Goal: Communication & Community: Answer question/provide support

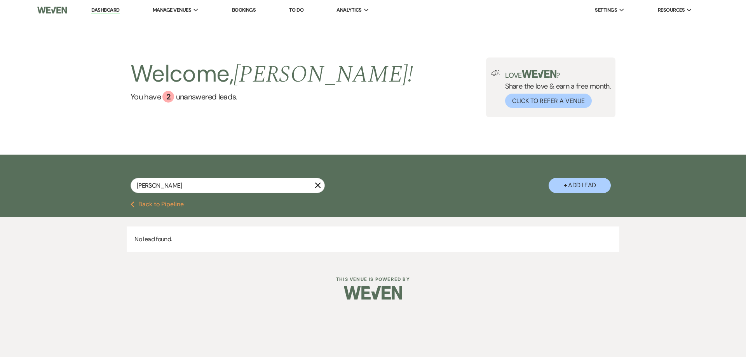
type input "[PERSON_NAME]"
select select "8"
select select "5"
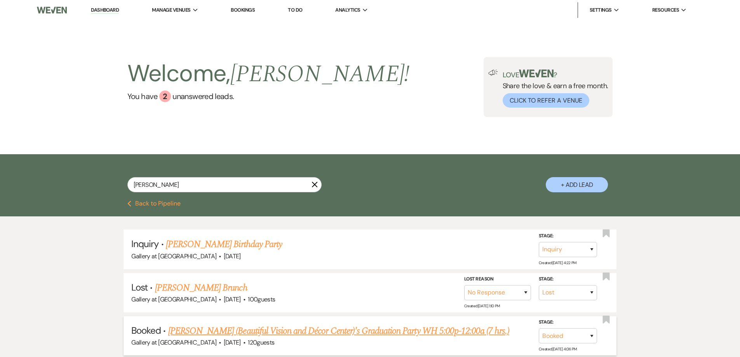
type input "[PERSON_NAME]"
click at [230, 328] on link "[PERSON_NAME] (Beautiful Vision and Décor Center)'s Graduation Party WH 5:00p-1…" at bounding box center [338, 331] width 341 height 14
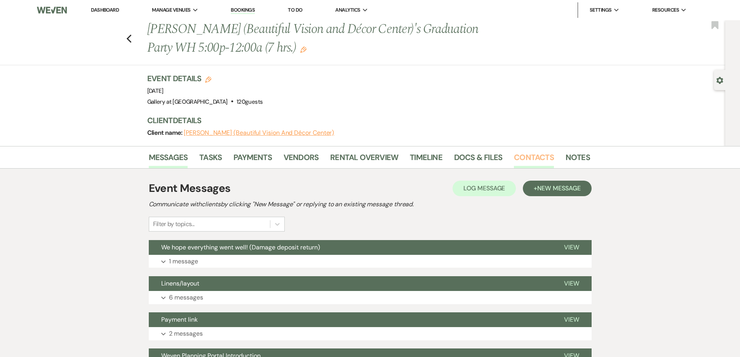
click at [539, 158] on link "Contacts" at bounding box center [534, 159] width 40 height 17
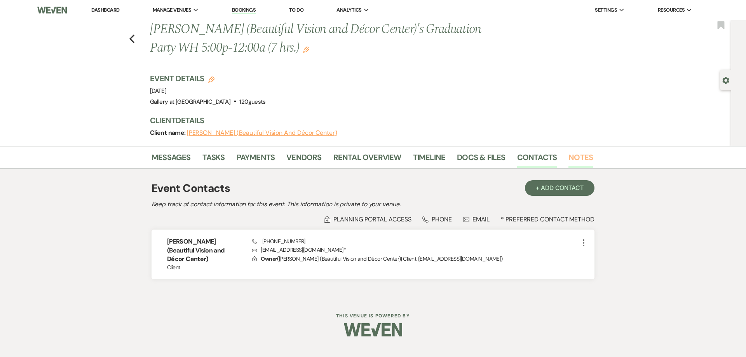
click at [575, 157] on link "Notes" at bounding box center [580, 159] width 24 height 17
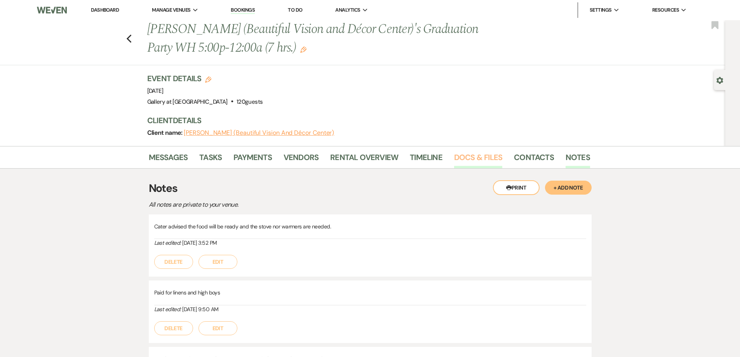
click at [475, 159] on link "Docs & Files" at bounding box center [478, 159] width 48 height 17
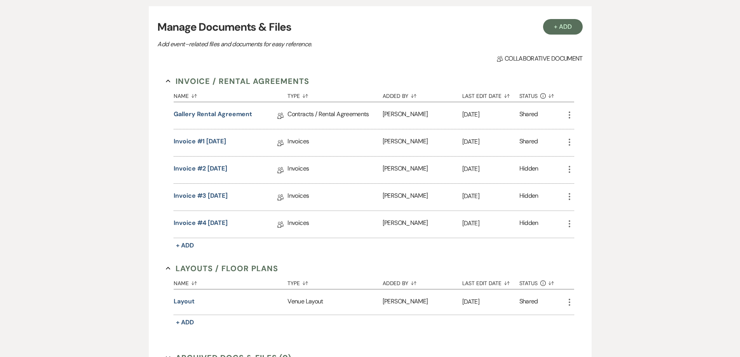
scroll to position [194, 0]
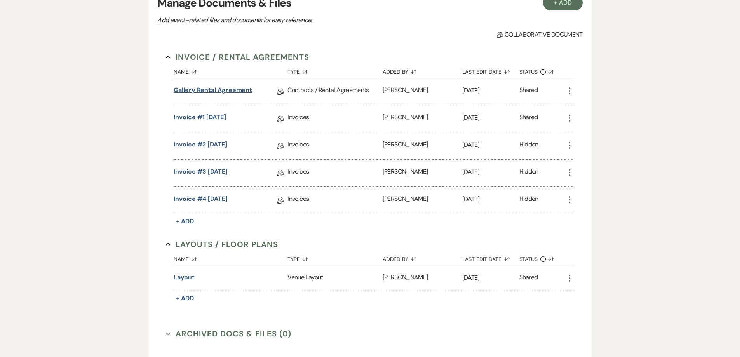
click at [210, 91] on link "Gallery Rental Agreement" at bounding box center [213, 91] width 78 height 12
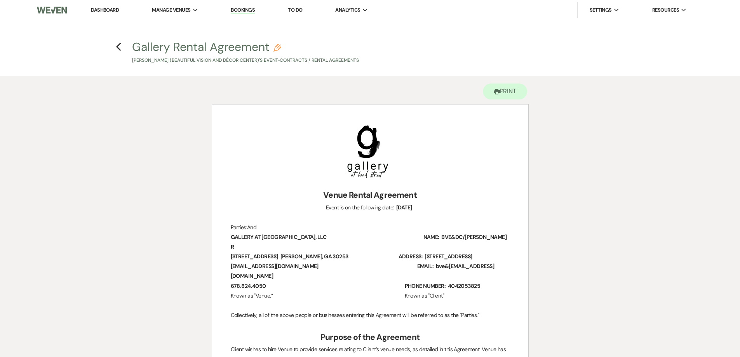
click at [112, 9] on link "Dashboard" at bounding box center [105, 10] width 28 height 7
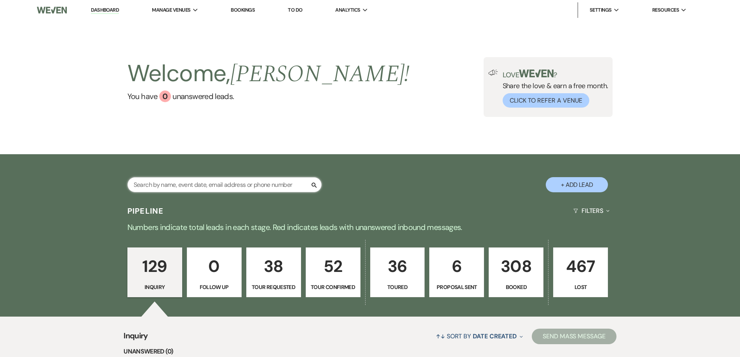
click at [207, 178] on input "text" at bounding box center [224, 184] width 194 height 15
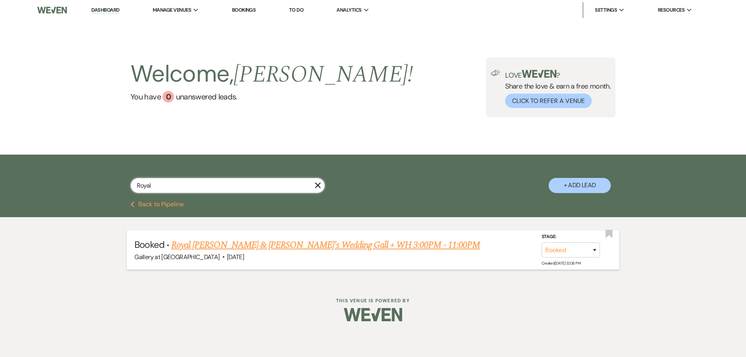
type input "Royal"
click at [234, 249] on link "Royal [PERSON_NAME] & [PERSON_NAME]'s Wedding Gall + WH 3:00PM - 11:00PM" at bounding box center [325, 245] width 309 height 14
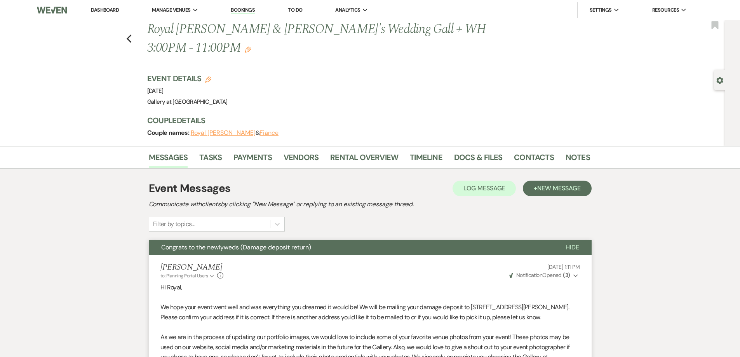
click at [135, 30] on div "Previous Royal [PERSON_NAME] & [PERSON_NAME]'s Wedding Gall + WH 3:00PM - 11:00…" at bounding box center [360, 42] width 729 height 45
click at [131, 34] on icon "Previous" at bounding box center [129, 38] width 6 height 9
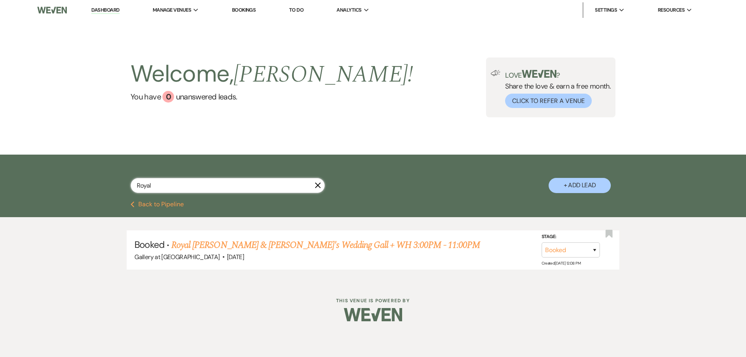
drag, startPoint x: 180, startPoint y: 189, endPoint x: 113, endPoint y: 181, distance: 67.7
click at [113, 181] on div "Royal X + Add Lead" at bounding box center [373, 179] width 560 height 41
type input "[PERSON_NAME]"
click at [227, 245] on link "[PERSON_NAME] Wedding, WH & the Sterling 9p-11p (14 hrs)" at bounding box center [280, 245] width 218 height 14
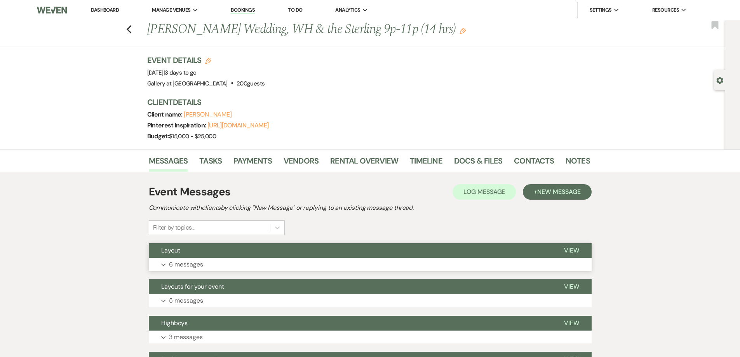
click at [351, 267] on button "Expand 6 messages" at bounding box center [370, 264] width 443 height 13
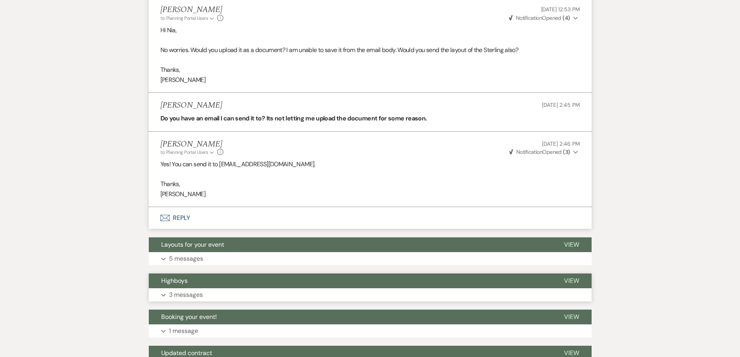
scroll to position [506, 0]
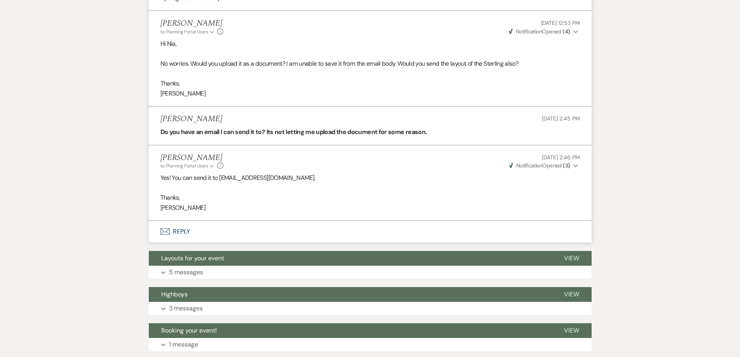
click at [299, 235] on button "Envelope Reply" at bounding box center [370, 232] width 443 height 22
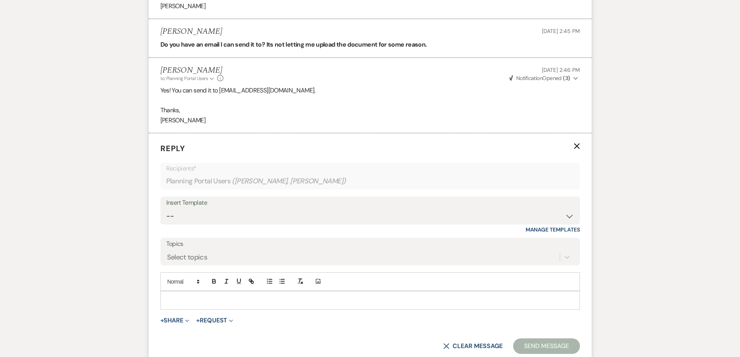
scroll to position [622, 0]
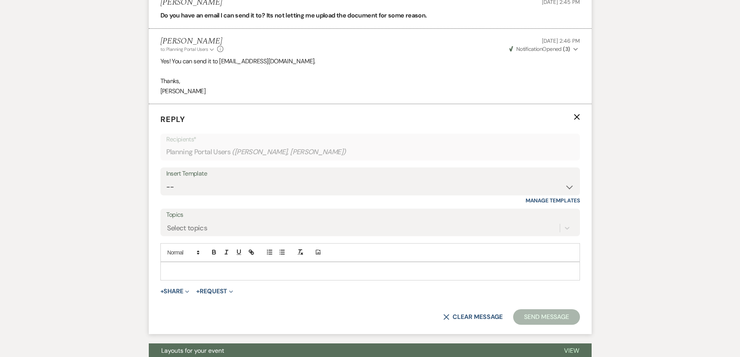
click at [267, 265] on div at bounding box center [370, 271] width 419 height 18
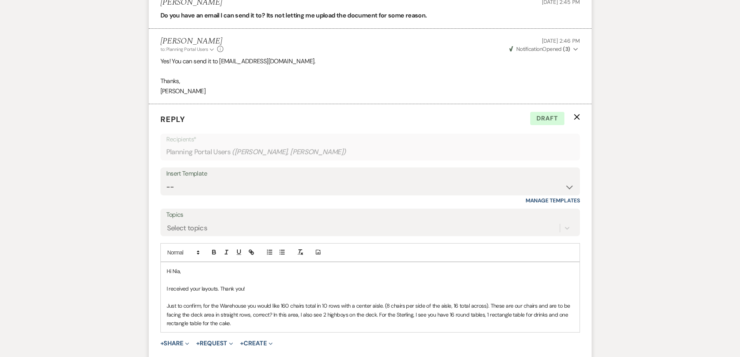
click at [482, 316] on p "Just to confirm, for the Warehouse you would like 160 chairs total in 10 rows w…" at bounding box center [370, 315] width 407 height 26
click at [227, 324] on p "Just to confirm, for the Warehouse you would like 160 chairs total in 10 rows w…" at bounding box center [370, 315] width 407 height 26
click at [257, 323] on p "Just to confirm, for the Warehouse you would like 160 chairs total in 10 rows w…" at bounding box center [370, 315] width 407 height 26
drag, startPoint x: 333, startPoint y: 324, endPoint x: 312, endPoint y: 324, distance: 20.6
click at [312, 324] on p "Just to confirm, for the Warehouse you would like 160 chairs total in 10 rows w…" at bounding box center [370, 315] width 407 height 26
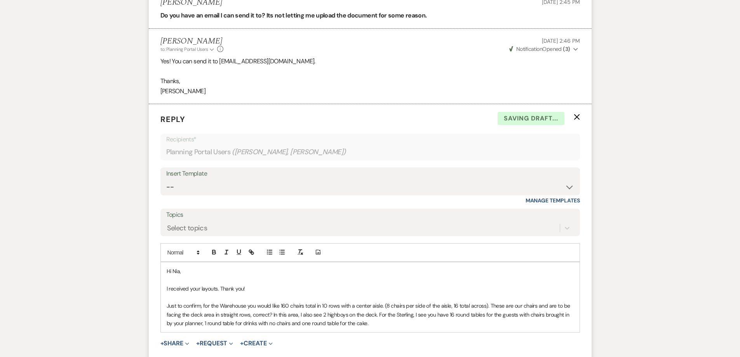
click at [366, 323] on p "Just to confirm, for the Warehouse you would like 160 chairs total in 10 rows w…" at bounding box center [370, 315] width 407 height 26
click at [417, 320] on p "Just to confirm, for the Warehouse you would like 160 chairs total in 10 rows w…" at bounding box center [370, 315] width 407 height 26
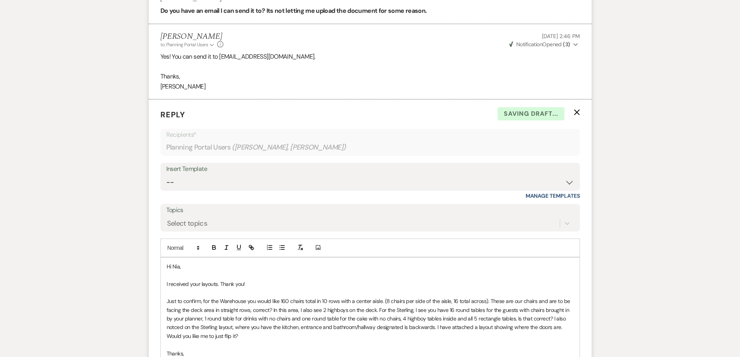
scroll to position [636, 0]
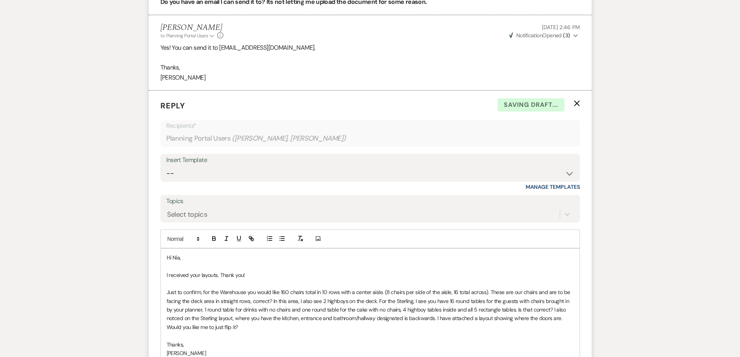
click at [177, 318] on p "Just to confirm, for the Warehouse you would like 160 chairs total in 10 rows w…" at bounding box center [370, 310] width 407 height 44
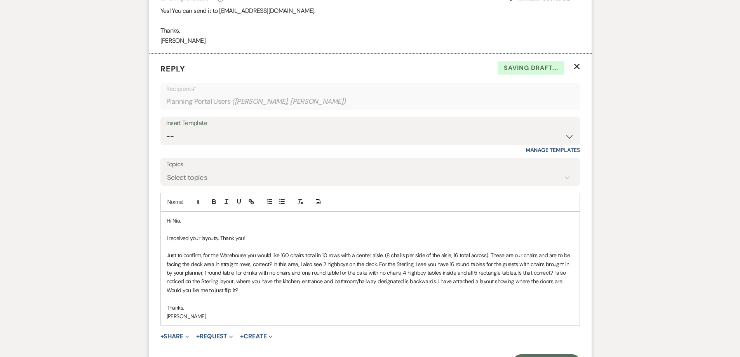
scroll to position [675, 0]
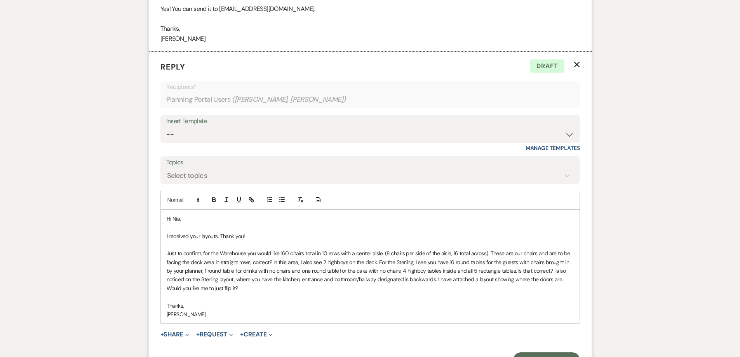
click at [384, 252] on p "Just to confirm, for the Warehouse you would like 160 chairs total in 10 rows w…" at bounding box center [370, 271] width 407 height 44
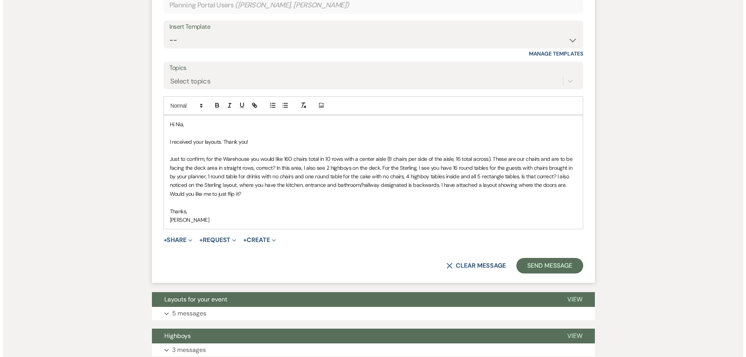
scroll to position [791, 0]
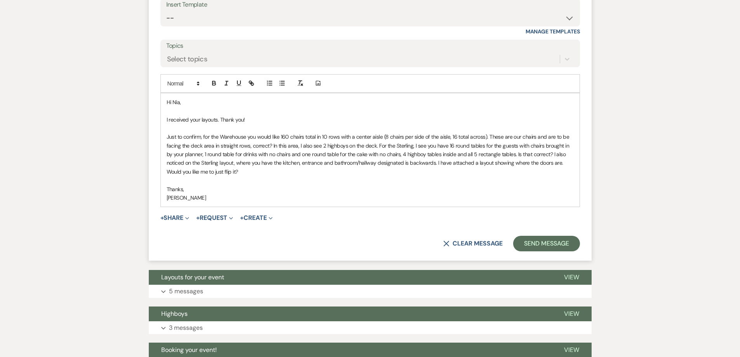
click at [232, 171] on p "Just to confirm, for the Warehouse you would like 160 chairs total in 10 rows w…" at bounding box center [370, 155] width 407 height 44
click at [170, 215] on button "+ Share Expand" at bounding box center [174, 218] width 29 height 6
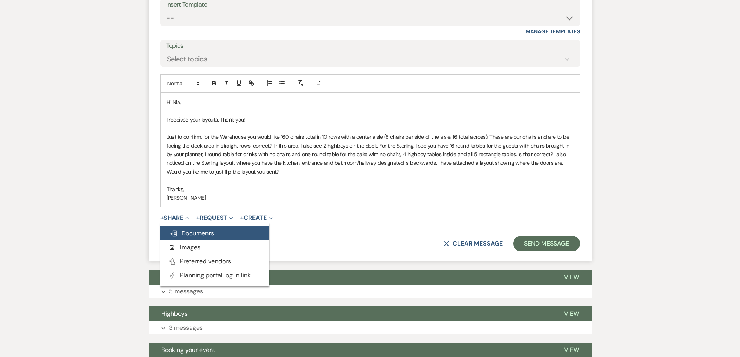
click at [207, 233] on span "Doc Upload Documents" at bounding box center [192, 233] width 44 height 8
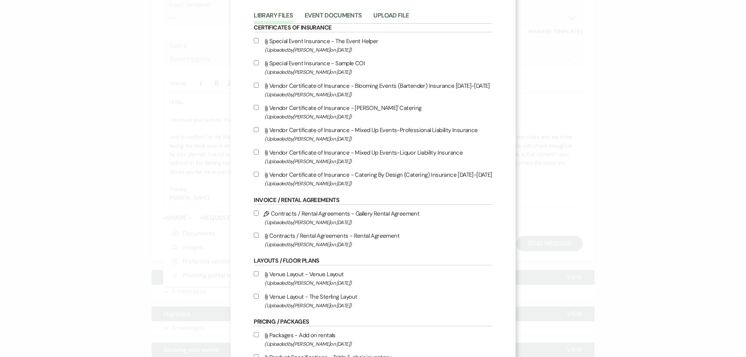
scroll to position [78, 0]
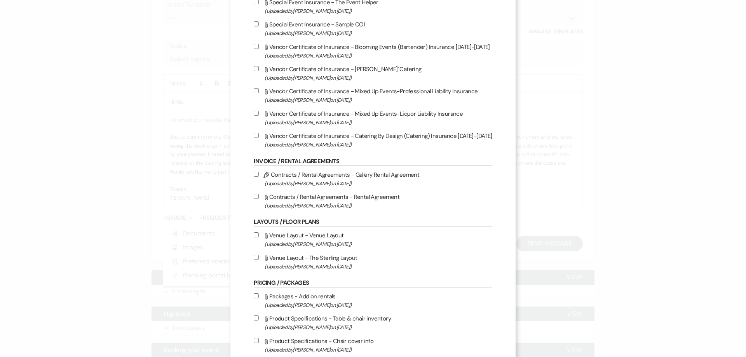
click at [254, 258] on input "Attach File Venue Layout - The Sterling Layout (Uploaded by [PERSON_NAME] on [D…" at bounding box center [256, 257] width 5 height 5
checkbox input "true"
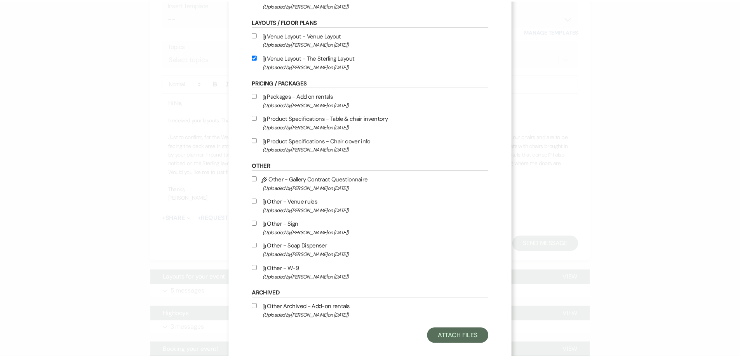
scroll to position [288, 0]
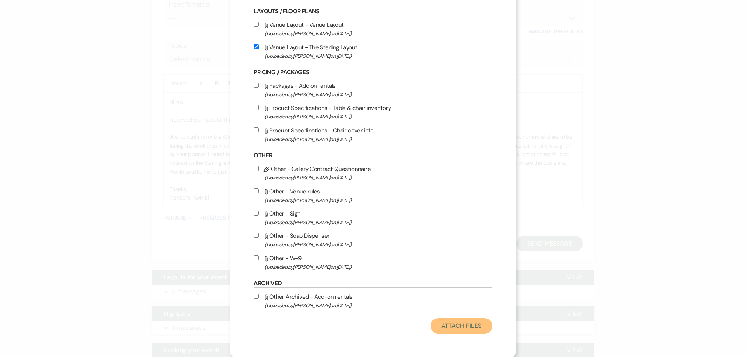
click at [478, 329] on button "Attach Files" at bounding box center [462, 326] width 62 height 16
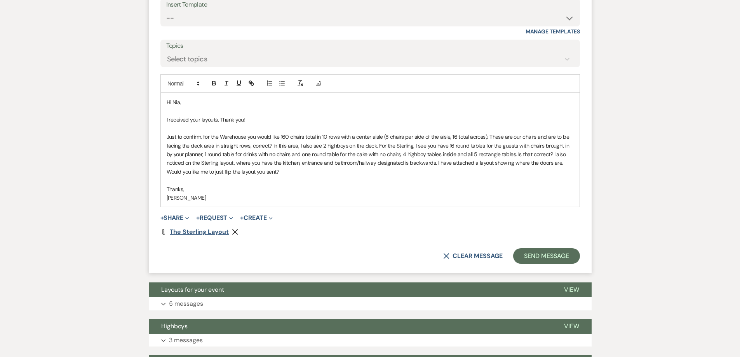
click at [214, 234] on span "The Sterling Layout" at bounding box center [199, 232] width 59 height 8
click at [235, 233] on use "button" at bounding box center [235, 232] width 6 height 6
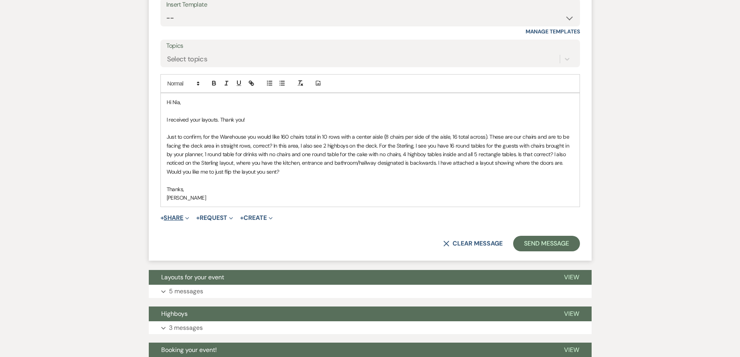
click at [181, 218] on button "+ Share Expand" at bounding box center [174, 218] width 29 height 6
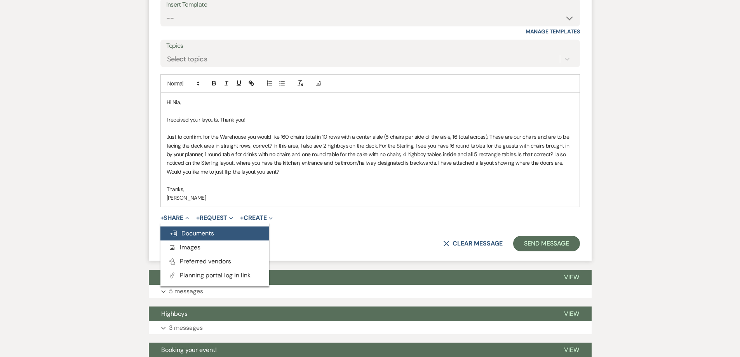
click at [191, 234] on span "Doc Upload Documents" at bounding box center [192, 233] width 44 height 8
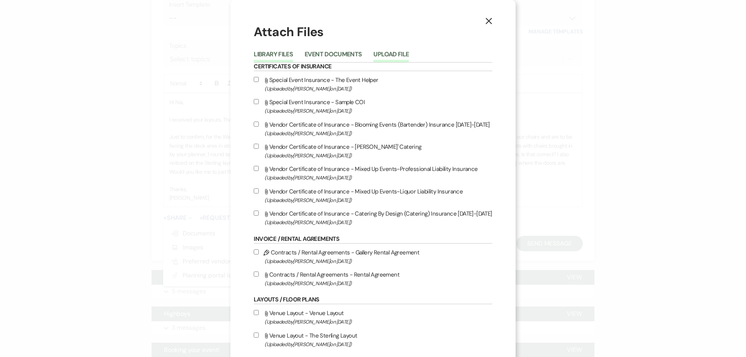
click at [395, 56] on button "Upload File" at bounding box center [390, 56] width 35 height 11
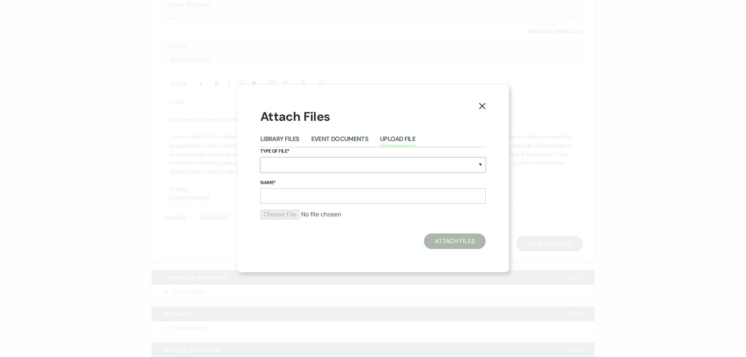
click at [310, 163] on select "Special Event Insurance Vendor Certificate of Insurance Contracts / Rental Agre…" at bounding box center [372, 164] width 225 height 15
select select "25"
click at [260, 157] on select "Special Event Insurance Vendor Certificate of Insurance Contracts / Rental Agre…" at bounding box center [372, 164] width 225 height 15
click at [299, 199] on input "Name*" at bounding box center [372, 195] width 225 height 15
click at [290, 195] on input "Name*" at bounding box center [372, 195] width 225 height 15
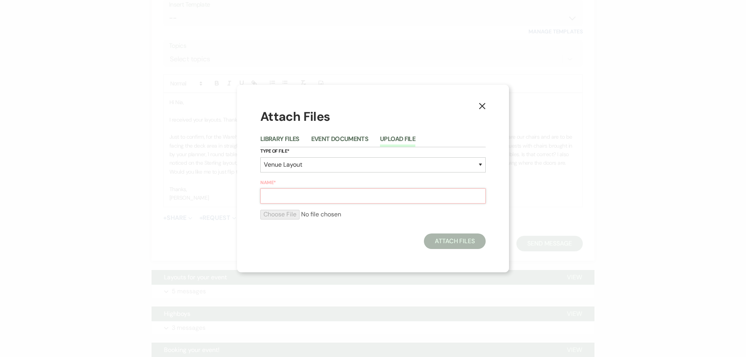
type input "Layout"
click at [290, 218] on input "file" at bounding box center [372, 214] width 225 height 9
type input "C:\fakepath\The Sterling (1).pdf"
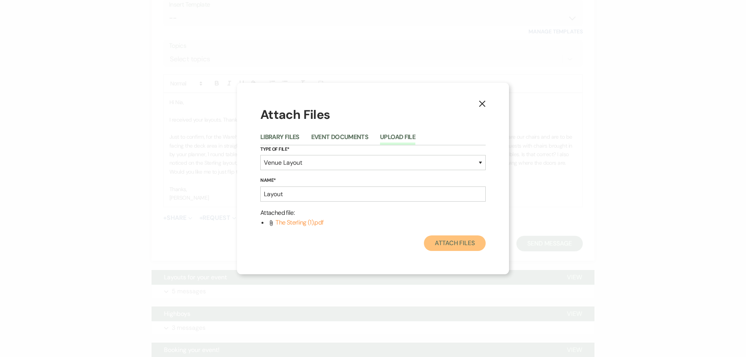
click at [456, 247] on button "Attach Files" at bounding box center [455, 243] width 62 height 16
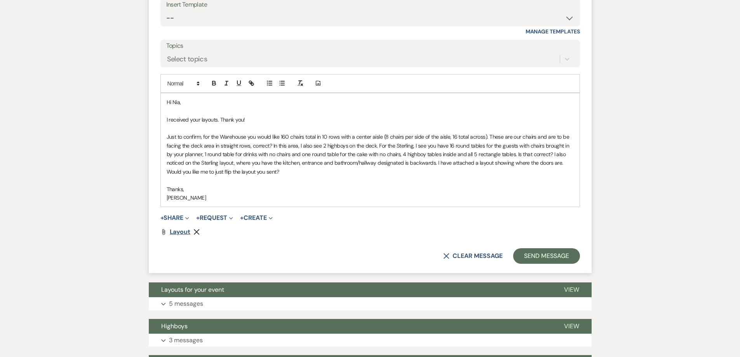
click at [181, 234] on span "Layout" at bounding box center [180, 232] width 21 height 8
click at [298, 175] on p "Just to confirm, for the Warehouse you would like 160 chairs total in 10 rows w…" at bounding box center [370, 155] width 407 height 44
click at [535, 261] on button "Send Message" at bounding box center [546, 256] width 66 height 16
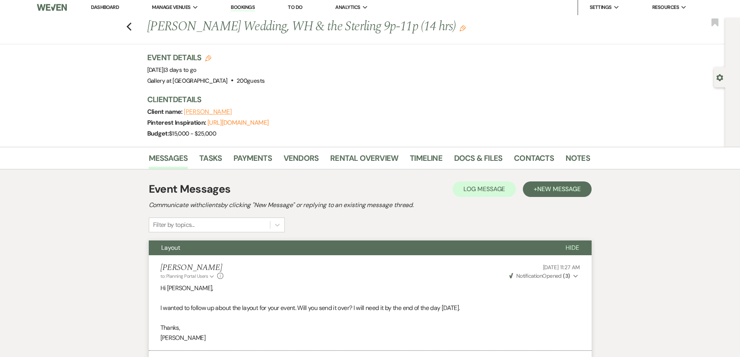
scroll to position [0, 0]
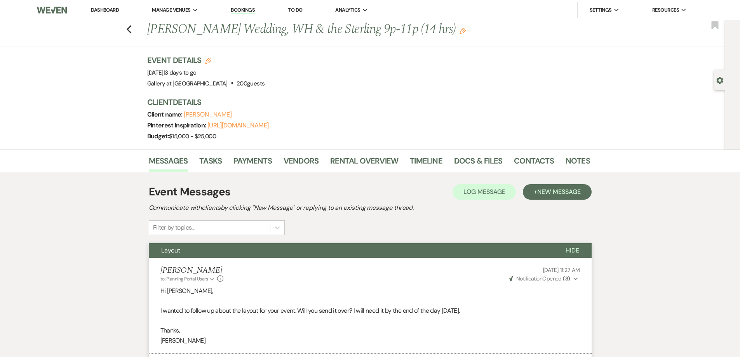
click at [113, 12] on link "Dashboard" at bounding box center [105, 10] width 28 height 7
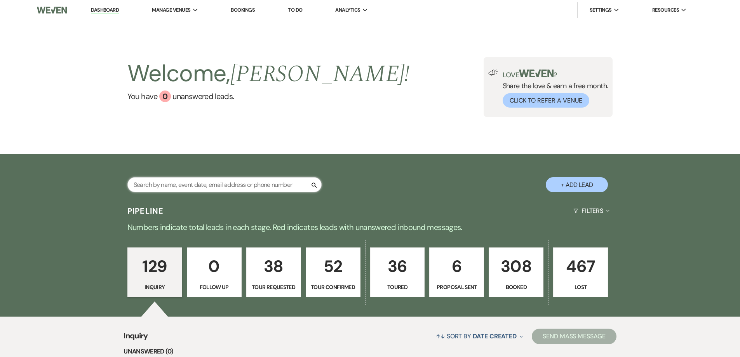
click at [240, 185] on input "text" at bounding box center [224, 184] width 194 height 15
type input "[PERSON_NAME]"
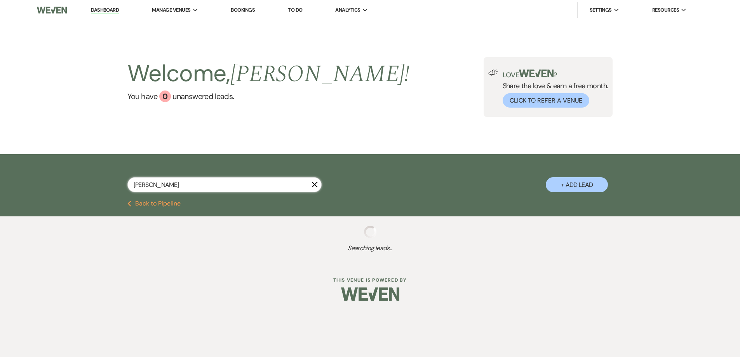
select select "8"
select select "5"
select select "8"
select select "5"
select select "8"
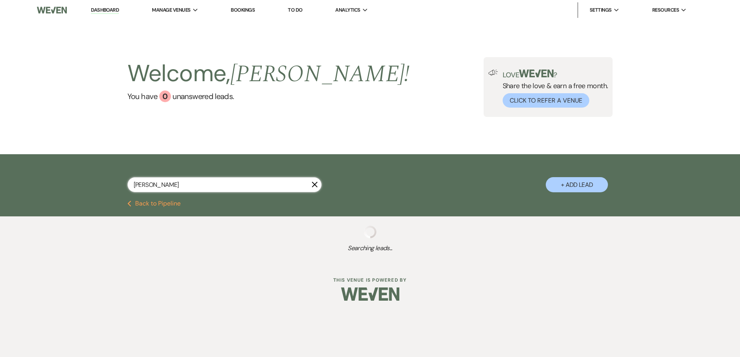
select select "4"
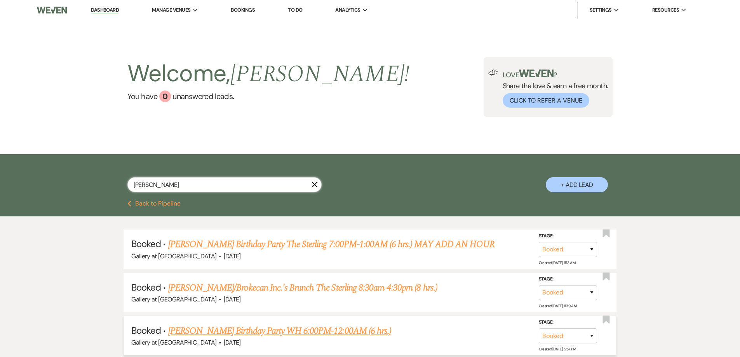
type input "[PERSON_NAME]"
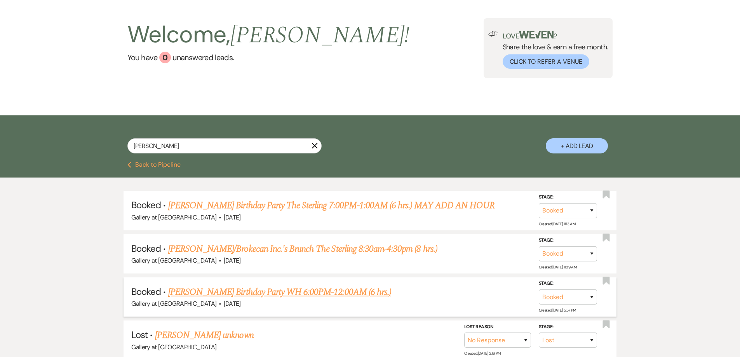
click at [239, 290] on link "[PERSON_NAME] Birthday Party WH 6:00PM-12:00AM (6 hrs.)" at bounding box center [279, 292] width 223 height 14
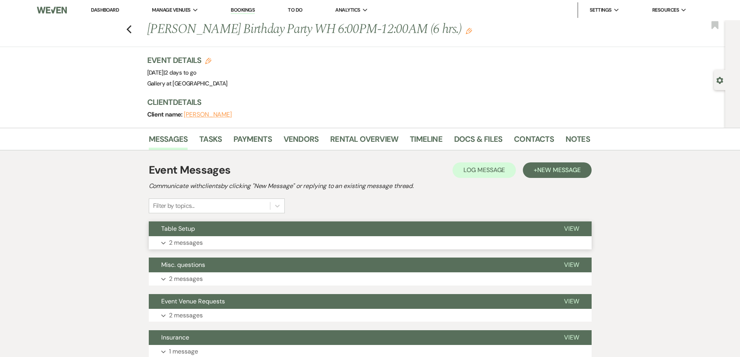
click at [217, 248] on button "Expand 2 messages" at bounding box center [370, 242] width 443 height 13
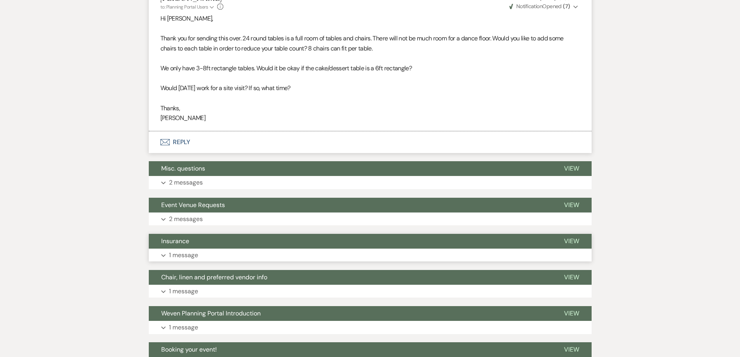
scroll to position [505, 0]
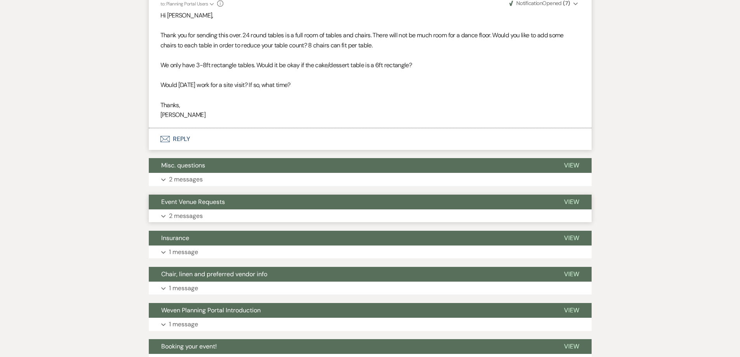
click at [226, 212] on button "Expand 2 messages" at bounding box center [370, 215] width 443 height 13
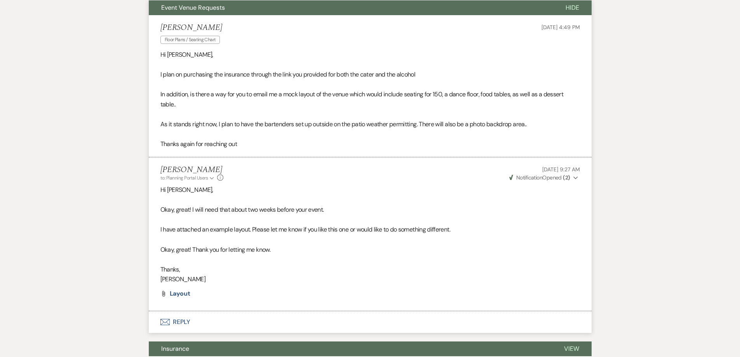
scroll to position [661, 0]
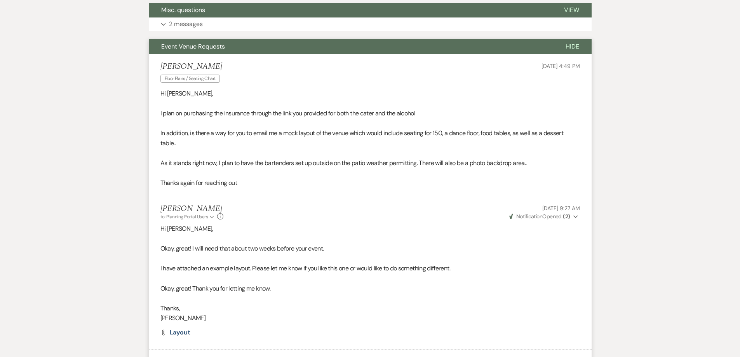
click at [178, 333] on span "Layout" at bounding box center [180, 332] width 21 height 8
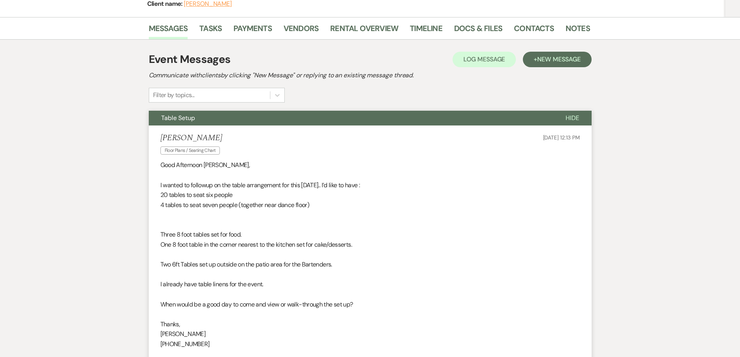
scroll to position [117, 0]
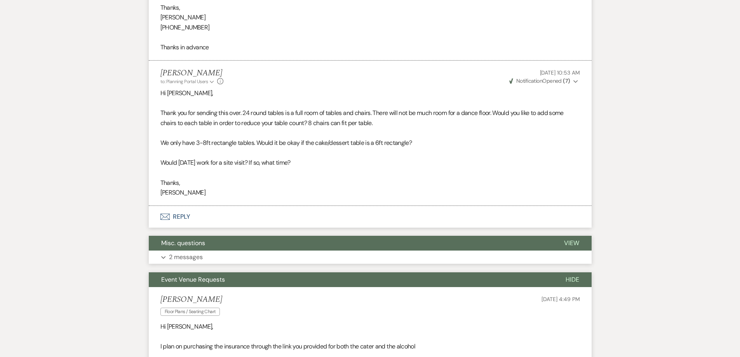
click at [218, 259] on button "Expand 2 messages" at bounding box center [370, 257] width 443 height 13
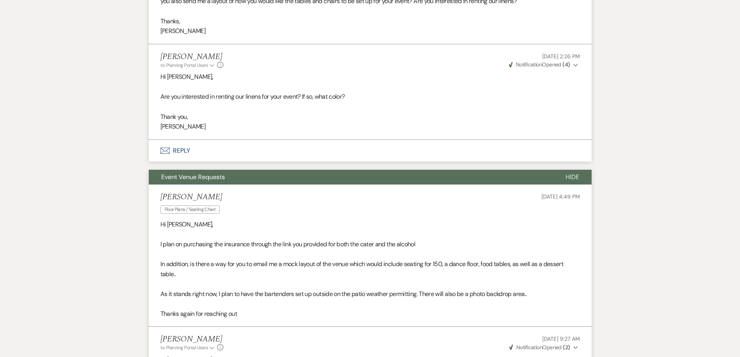
scroll to position [933, 0]
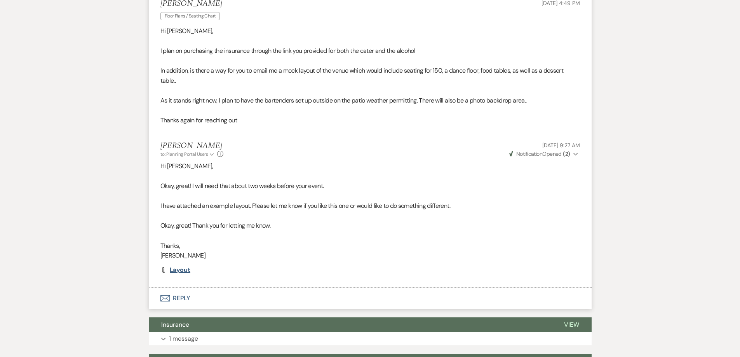
click at [172, 273] on span "Layout" at bounding box center [180, 270] width 21 height 8
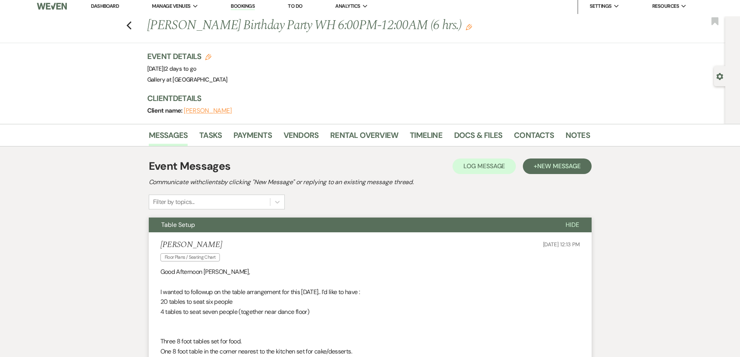
scroll to position [0, 0]
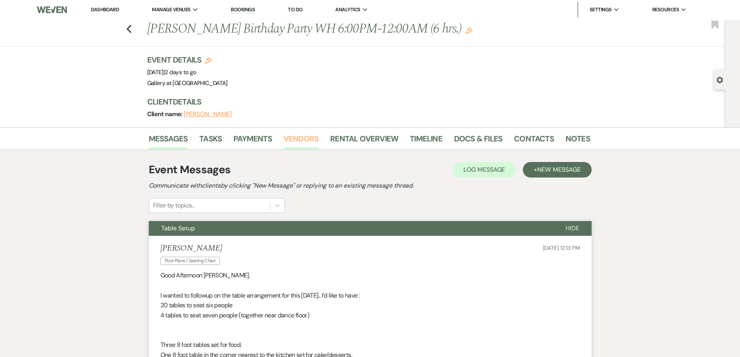
click at [309, 145] on link "Vendors" at bounding box center [301, 141] width 35 height 17
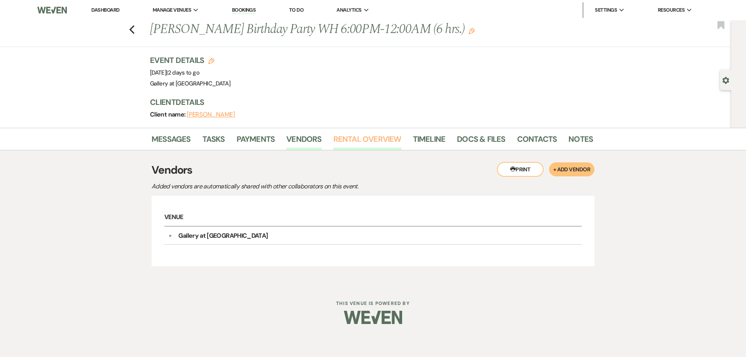
click at [353, 145] on link "Rental Overview" at bounding box center [367, 141] width 68 height 17
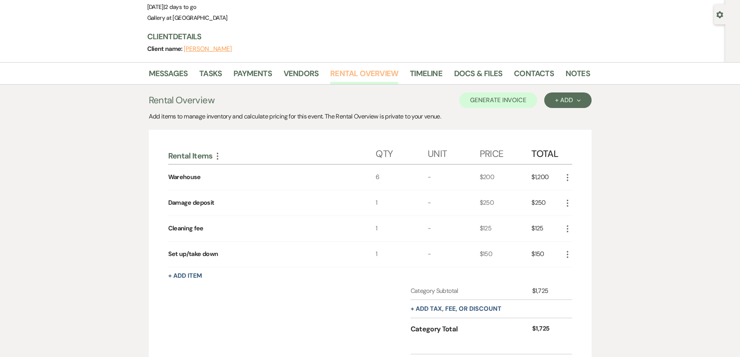
scroll to position [78, 0]
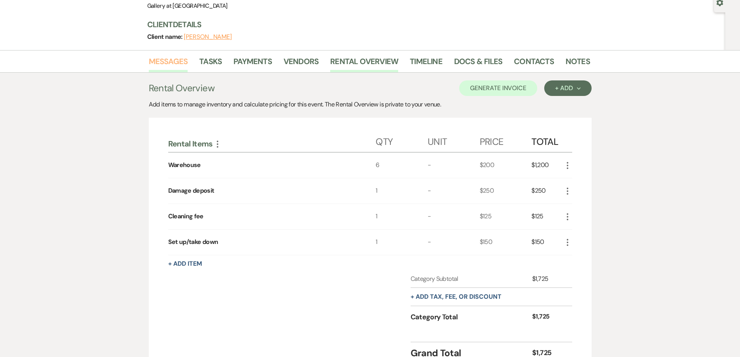
click at [173, 62] on link "Messages" at bounding box center [168, 63] width 39 height 17
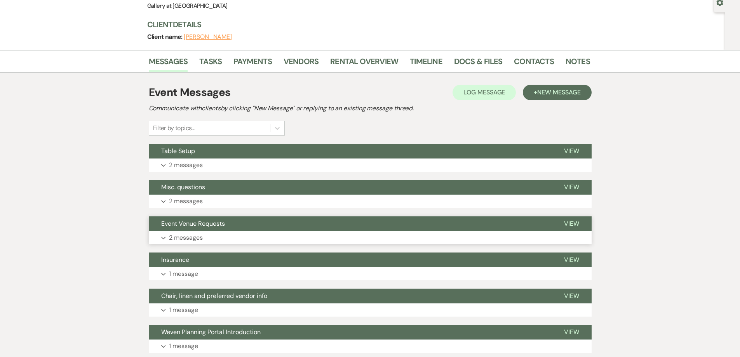
click at [197, 241] on p "2 messages" at bounding box center [186, 238] width 34 height 10
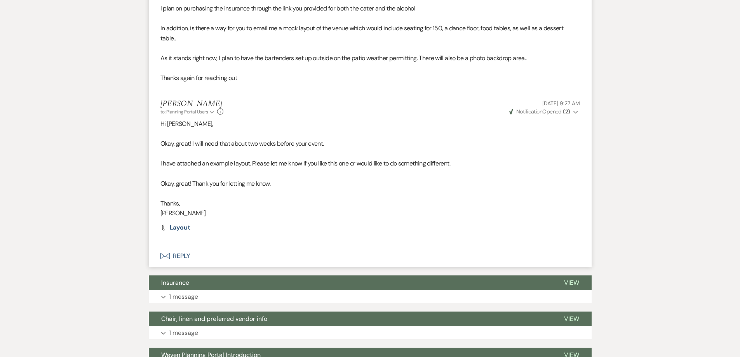
scroll to position [466, 0]
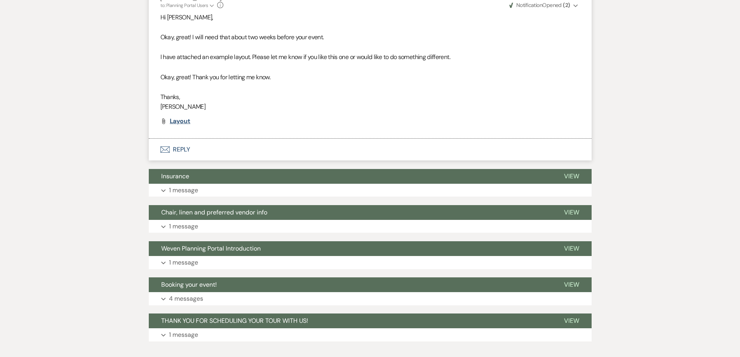
click at [180, 120] on span "Layout" at bounding box center [180, 121] width 21 height 8
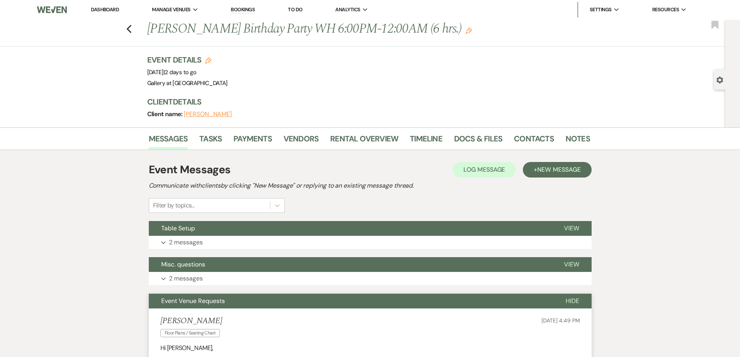
scroll to position [0, 0]
click at [111, 10] on link "Dashboard" at bounding box center [105, 10] width 28 height 7
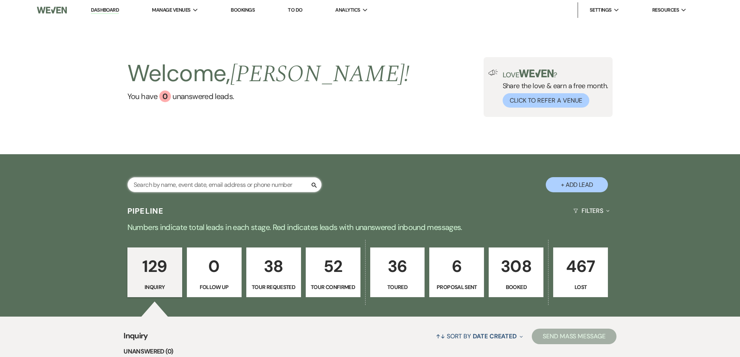
click at [253, 184] on input "text" at bounding box center [224, 184] width 194 height 15
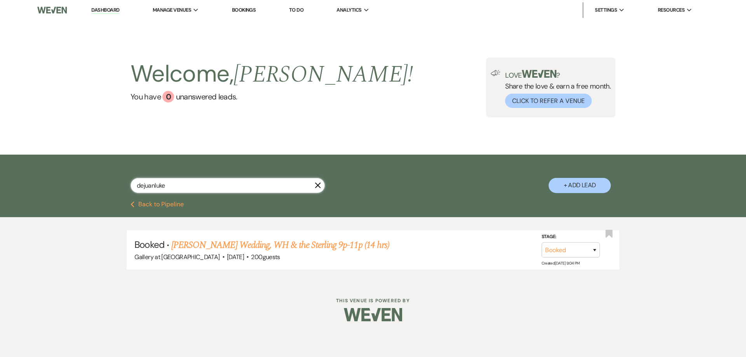
type input "dejuanluke"
click at [263, 244] on link "[PERSON_NAME] Wedding, WH & the Sterling 9p-11p (14 hrs)" at bounding box center [280, 245] width 218 height 14
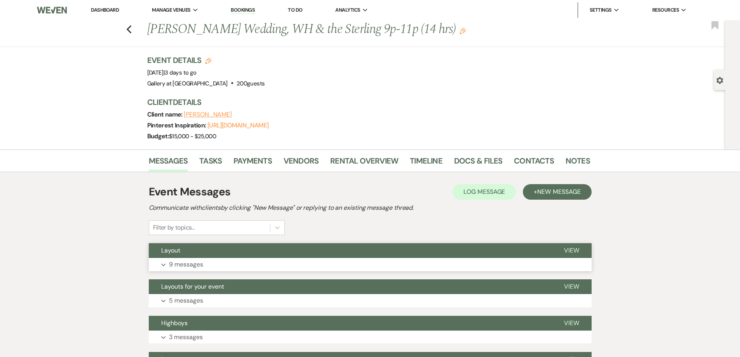
click at [247, 267] on button "Expand 9 messages" at bounding box center [370, 264] width 443 height 13
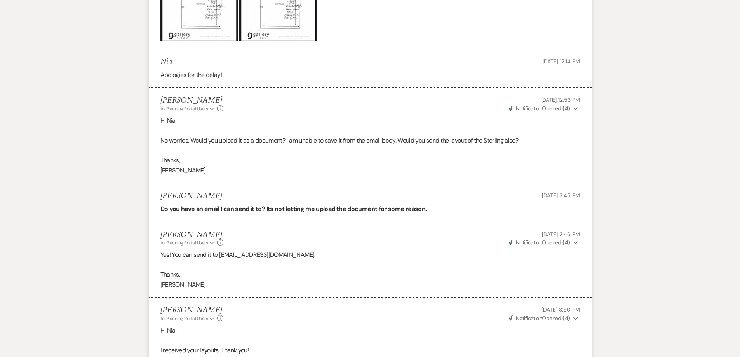
scroll to position [428, 0]
